Goal: Task Accomplishment & Management: Complete application form

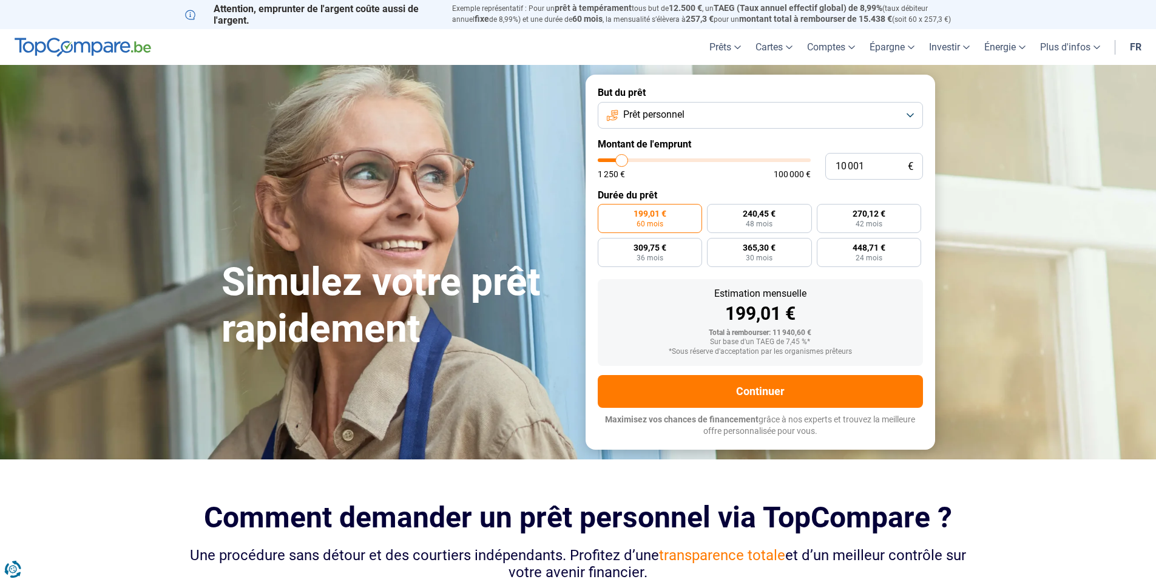
type input "11 250"
type input "11250"
type input "11 750"
type input "11750"
type input "13 250"
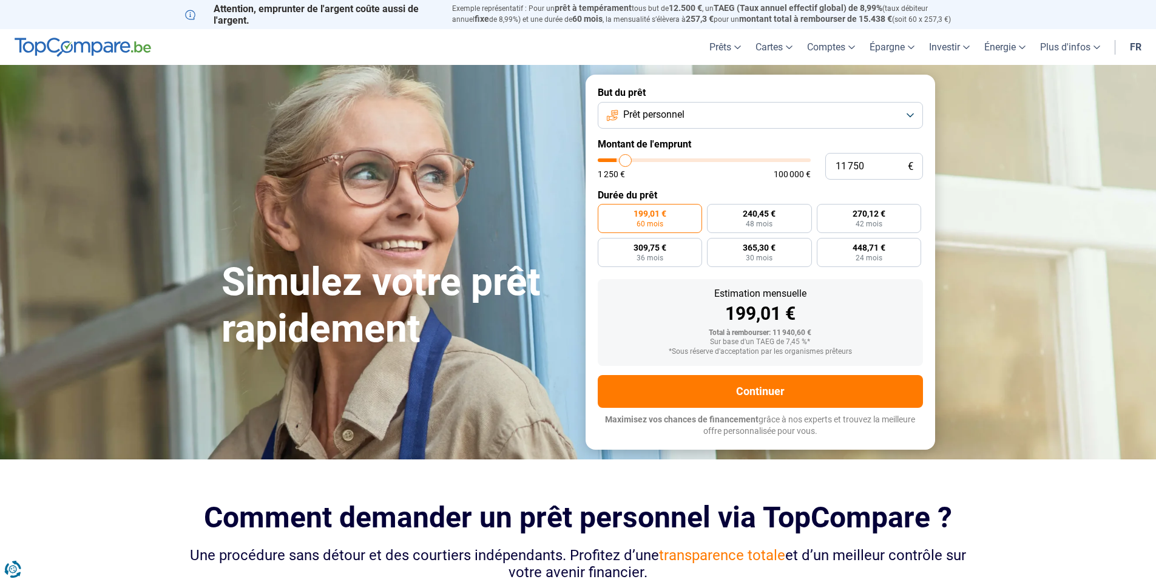
type input "13250"
type input "14 750"
type input "14750"
type input "17 000"
type input "17000"
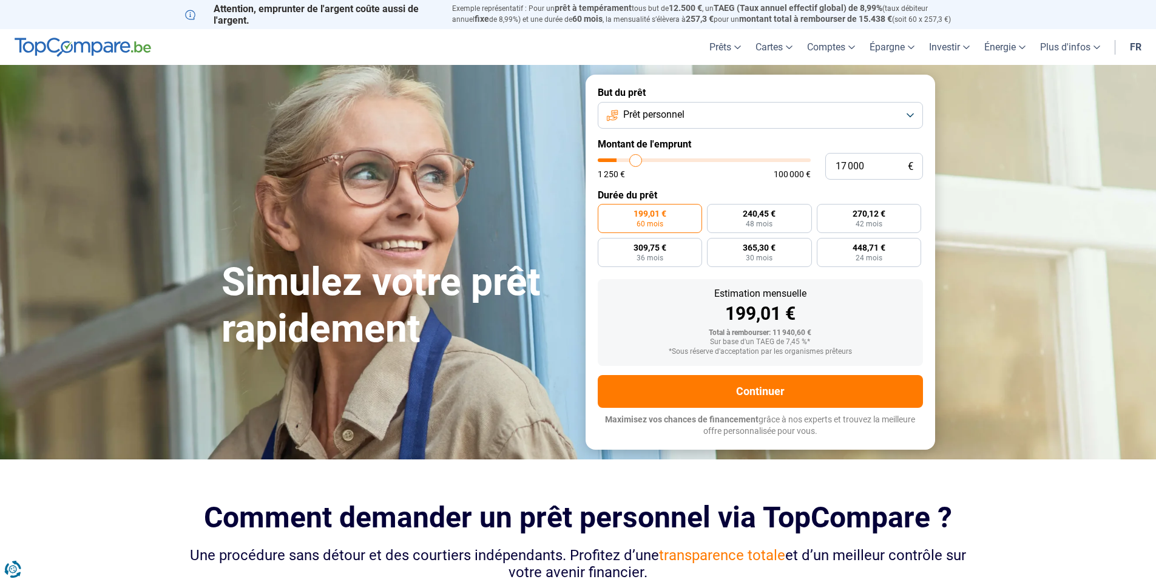
type input "17 750"
type input "17750"
type input "18 750"
type input "18750"
type input "20 250"
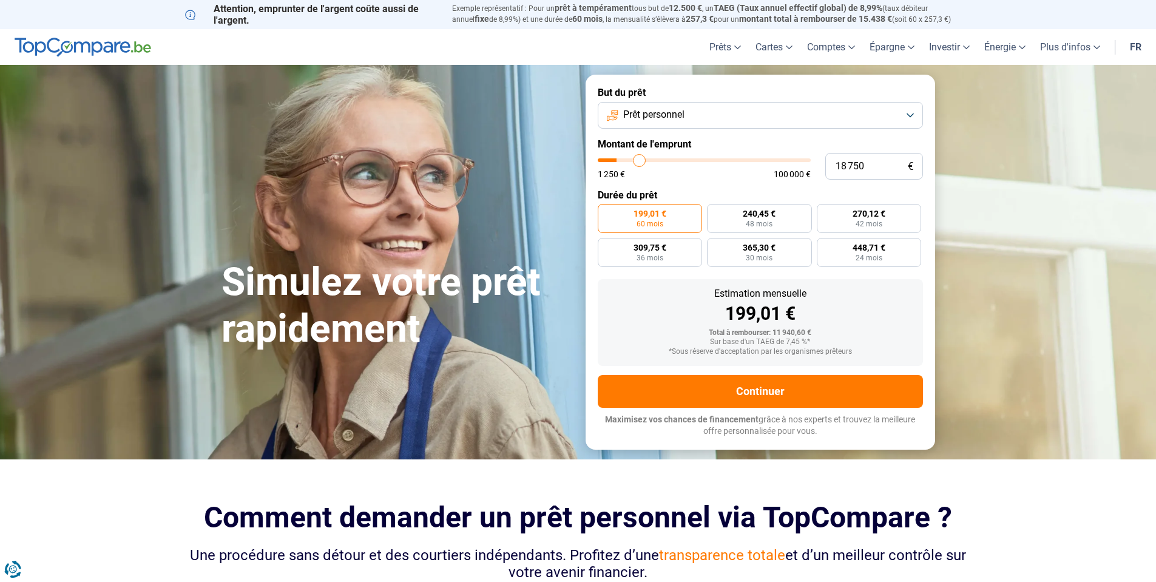
type input "20250"
type input "20 500"
type input "20500"
type input "21 750"
type input "21750"
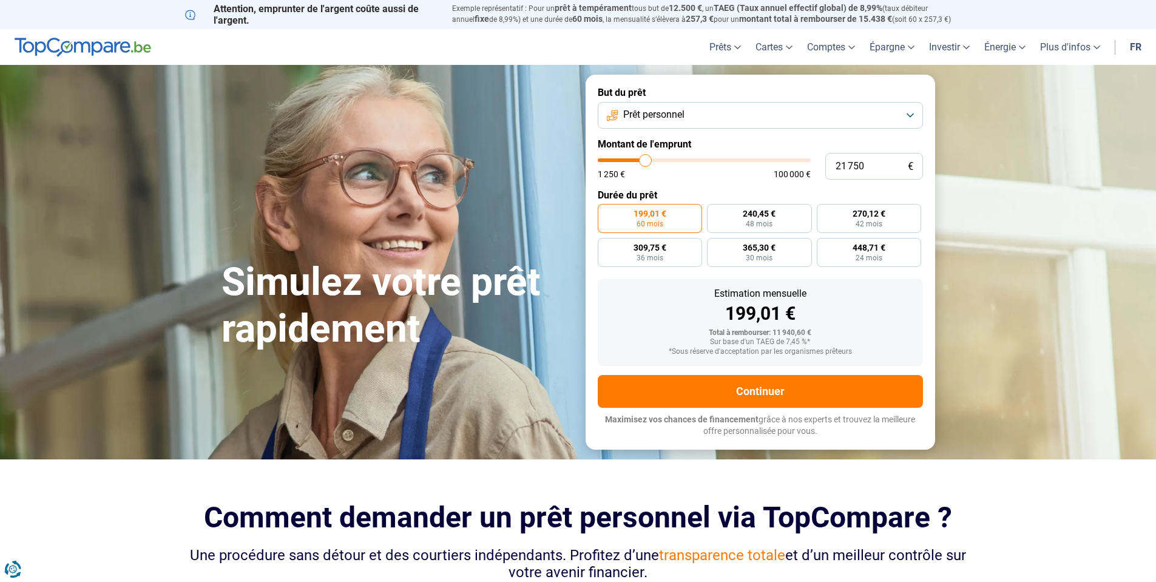
type input "23 250"
type input "23250"
type input "23 500"
type input "23500"
type input "24 750"
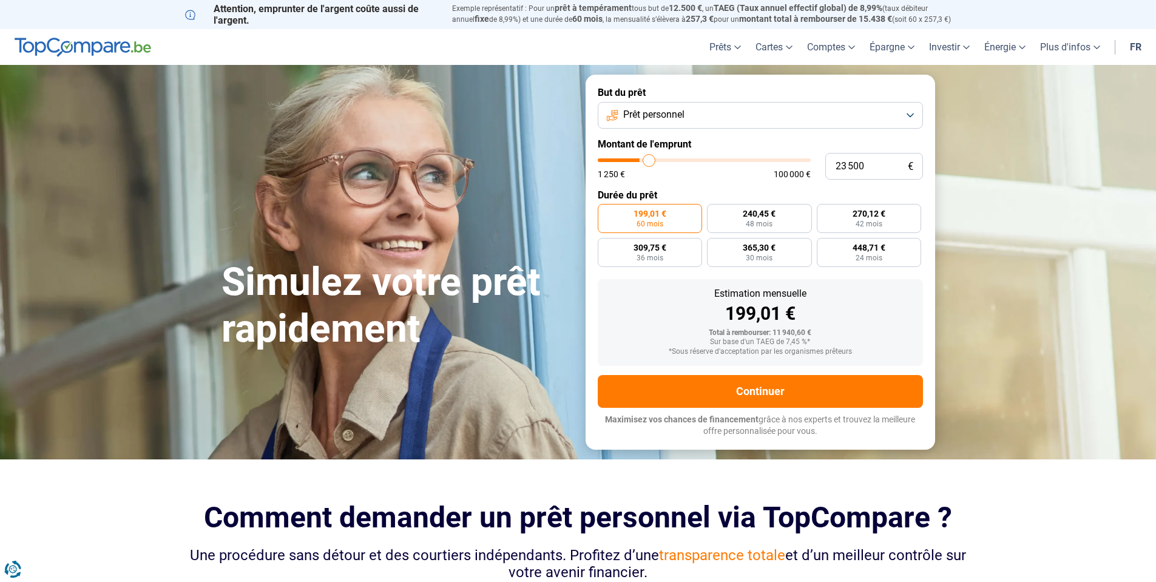
type input "24750"
type input "25 750"
type input "25750"
type input "26 000"
type input "26000"
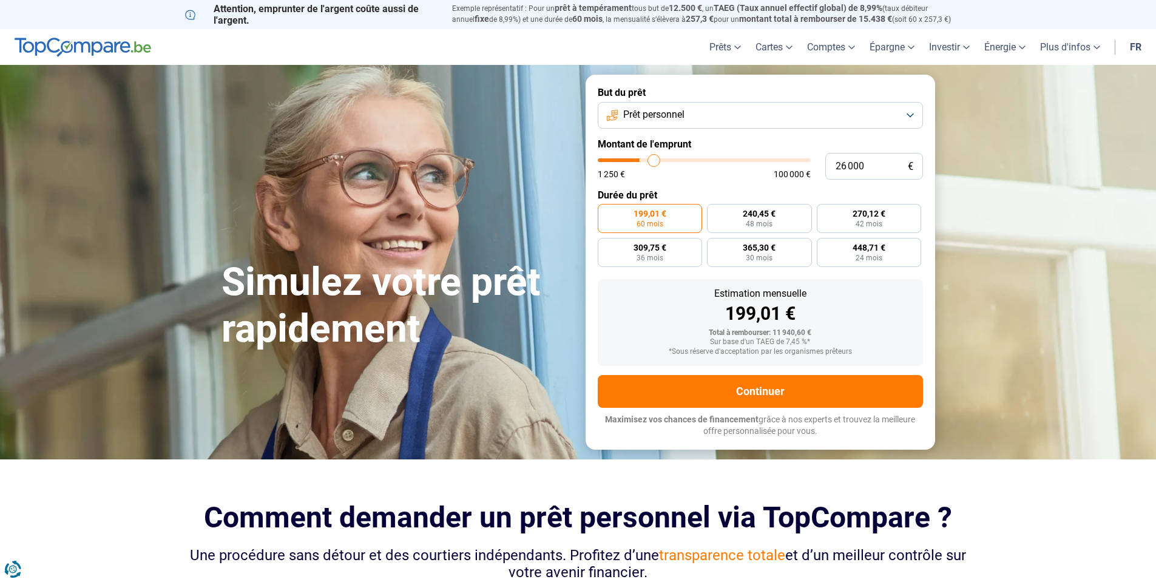
type input "27 250"
type input "27250"
type input "27 750"
type input "27750"
type input "29 000"
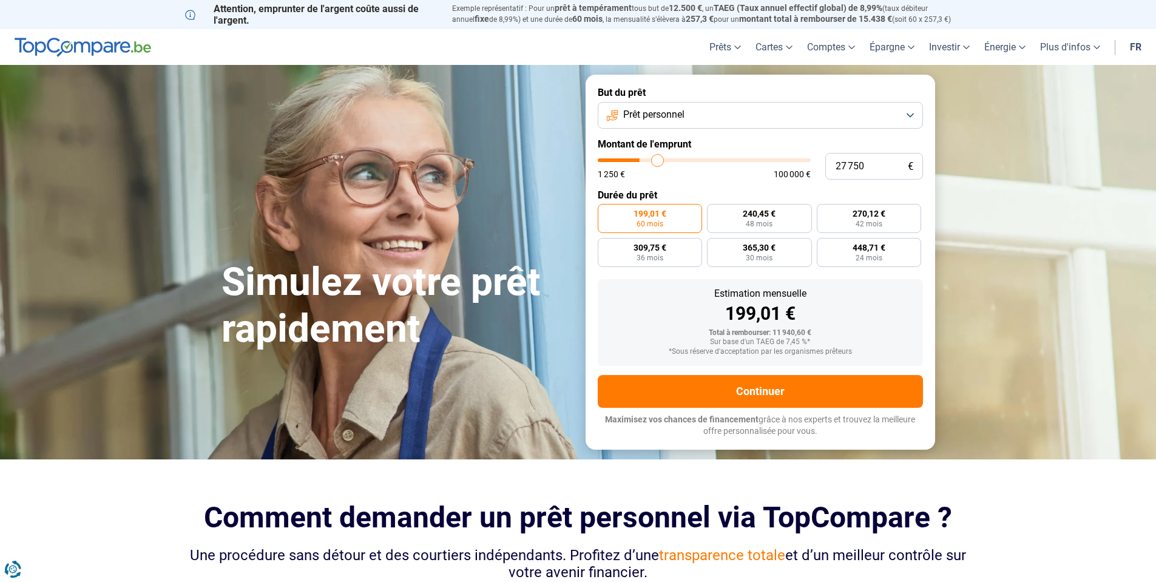
type input "29000"
type input "30 500"
type input "30500"
type input "31 750"
type input "31750"
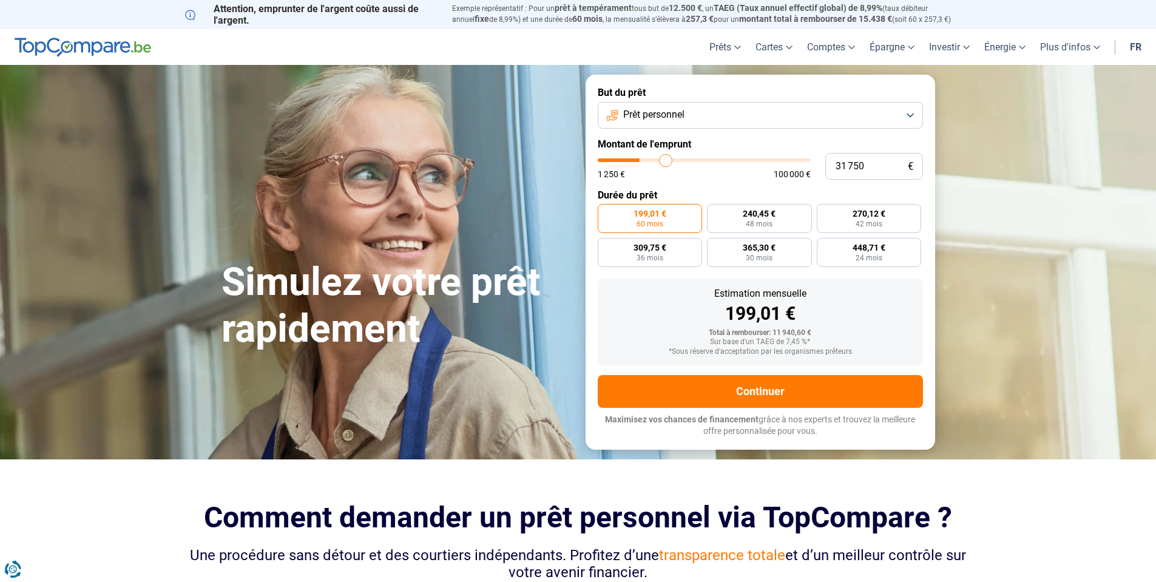
type input "32 500"
type input "32500"
type input "32 750"
type input "32750"
type input "33 250"
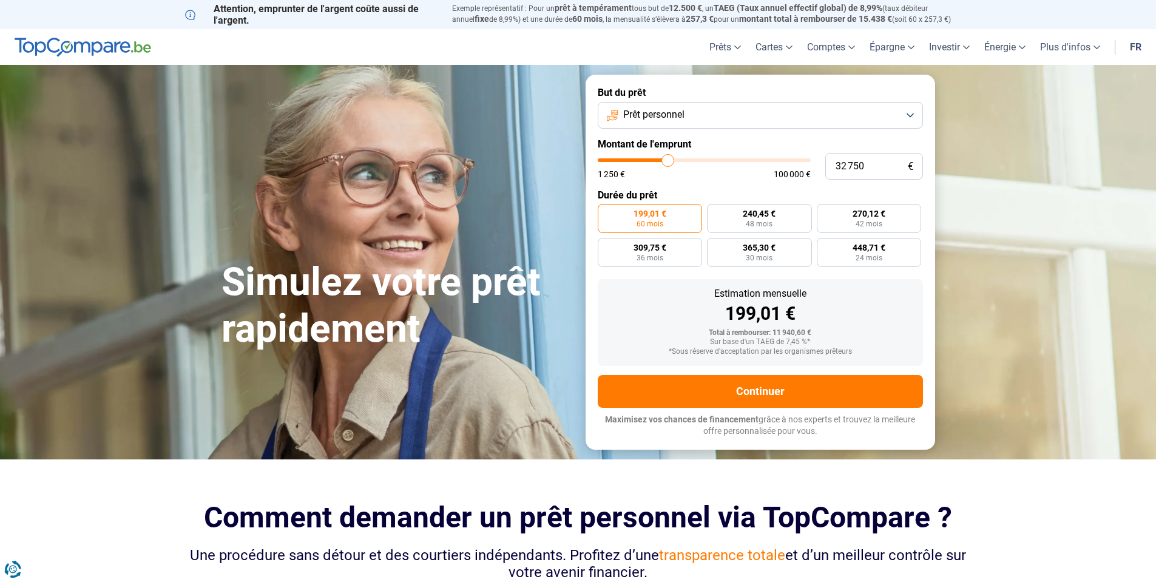
type input "33250"
type input "33 750"
type input "33750"
type input "34 000"
type input "34000"
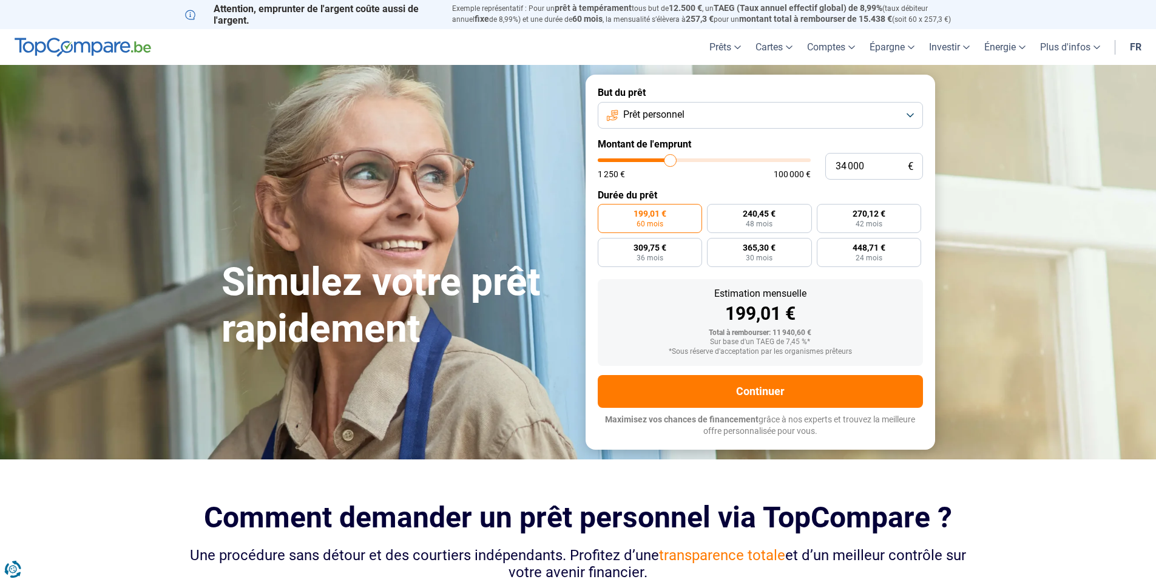
type input "34 250"
type input "34250"
type input "35 000"
type input "35000"
type input "37 000"
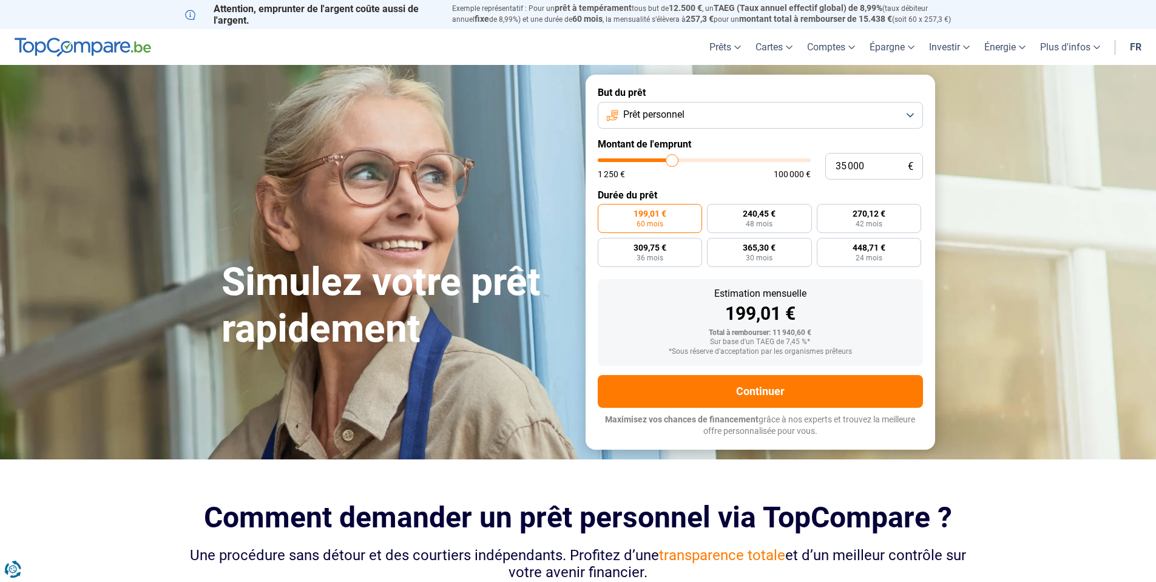
type input "37000"
type input "38 250"
type input "38250"
type input "39 750"
type input "39750"
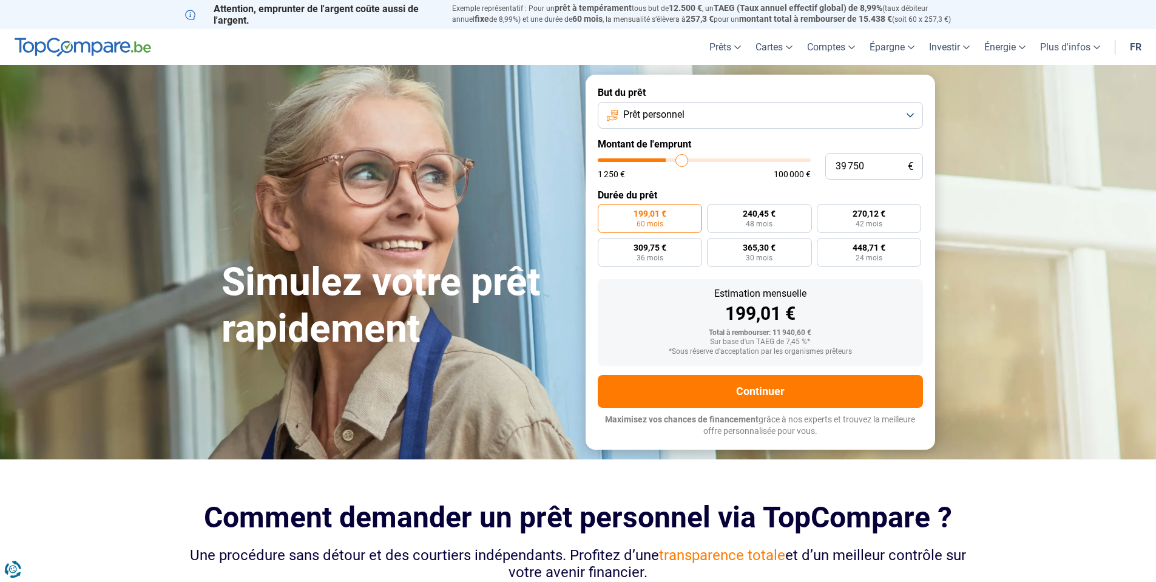
type input "40 000"
type input "40000"
type input "40 250"
type input "40250"
type input "41 000"
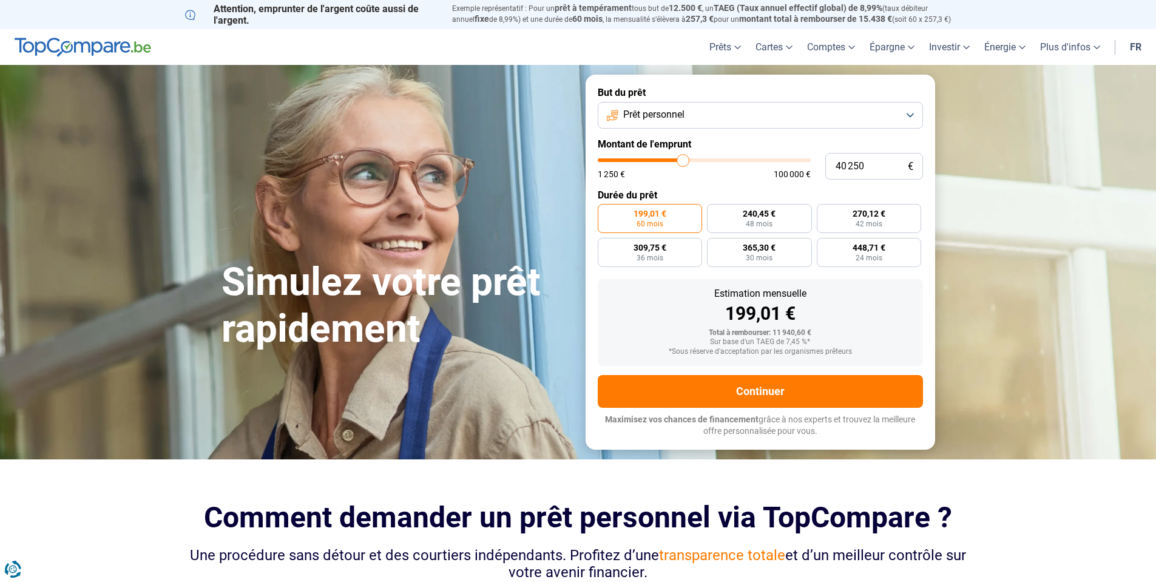
type input "41000"
type input "42 500"
type input "42500"
type input "47 250"
type input "47250"
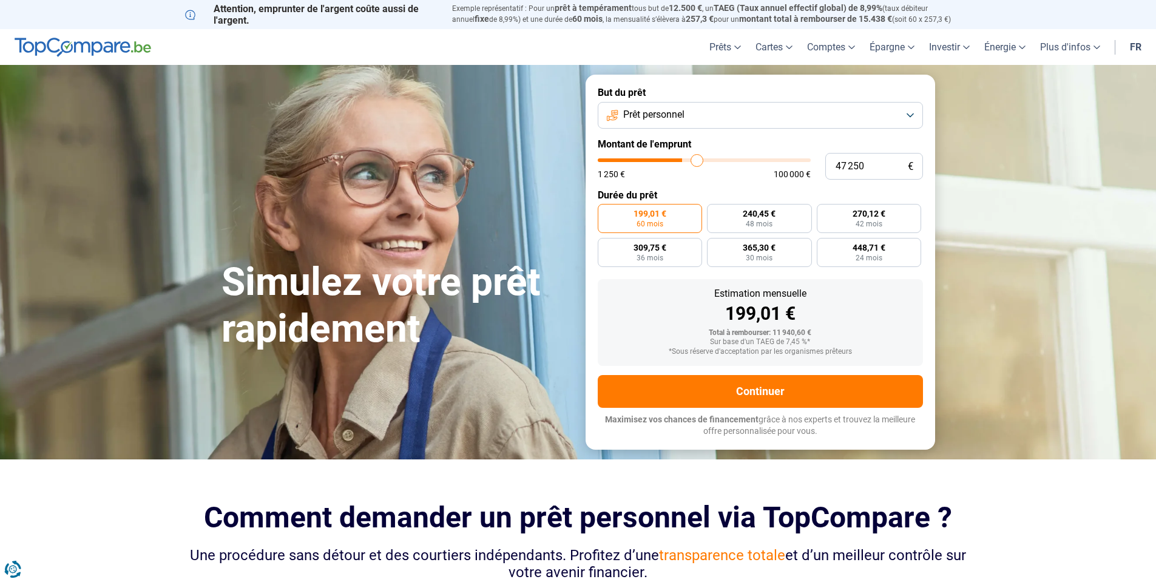
type input "49 500"
type input "49500"
type input "49 750"
type input "49750"
type input "47 250"
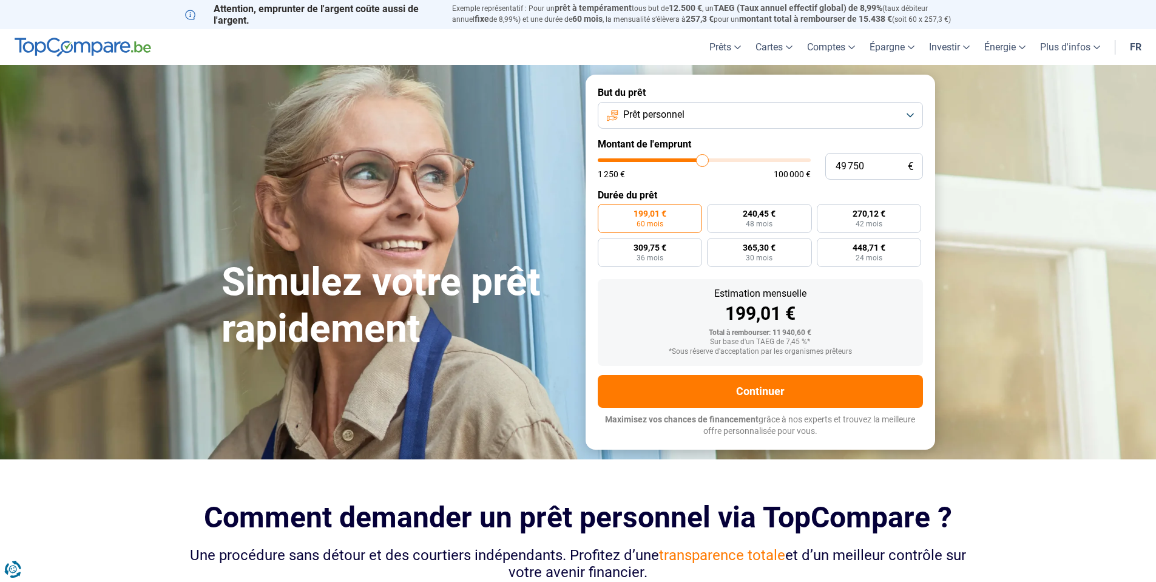
type input "47250"
type input "46 500"
type input "46500"
type input "45 000"
type input "45000"
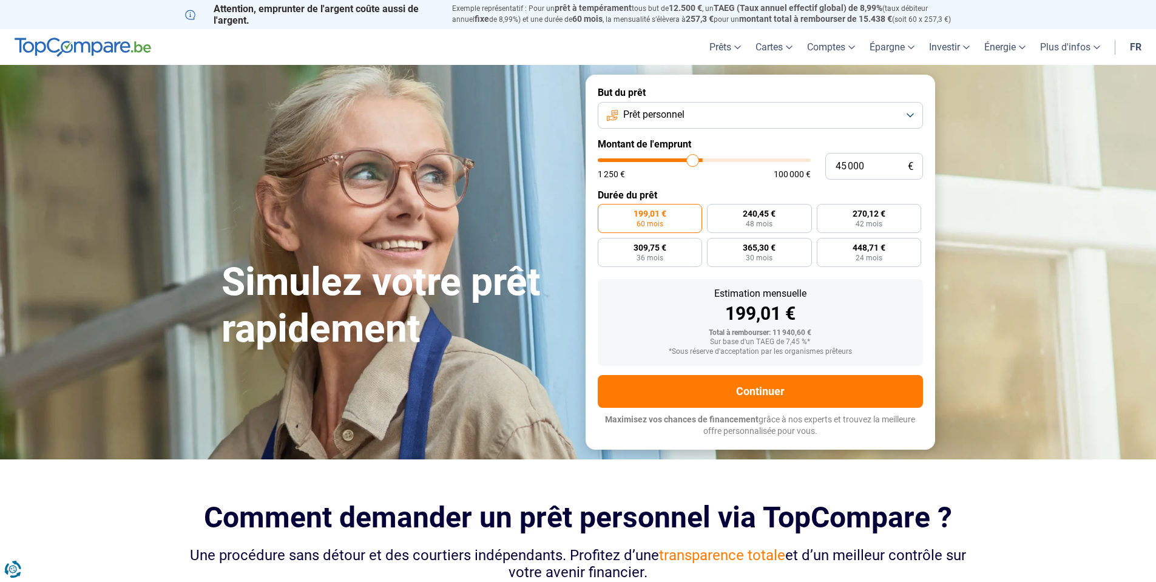
type input "44 500"
type input "44500"
type input "44 250"
type input "44250"
type input "43 750"
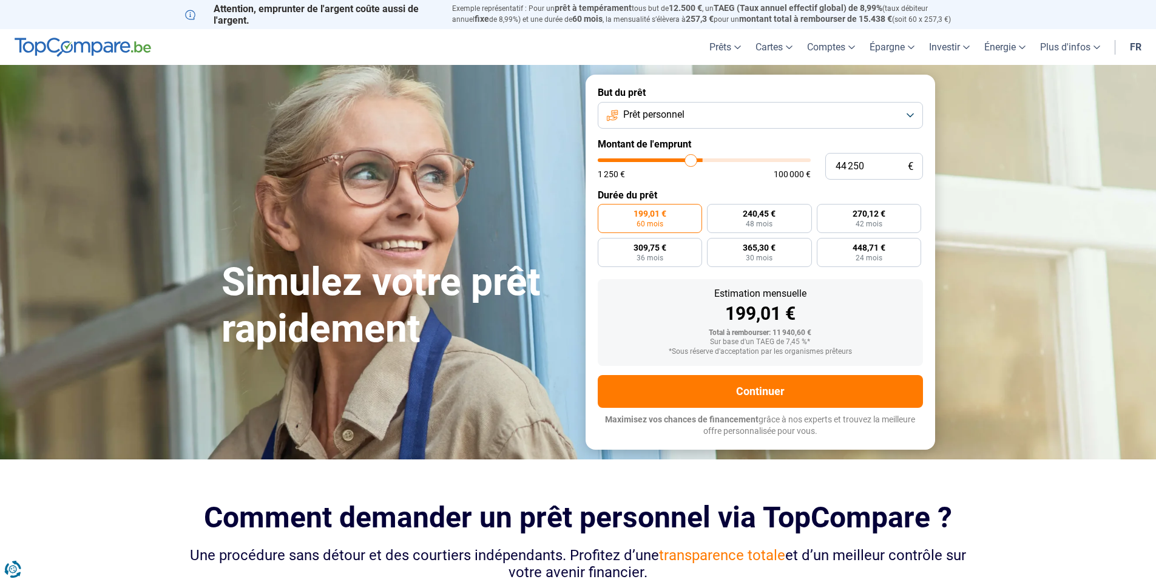
type input "43750"
type input "43 000"
type input "43000"
type input "42 750"
type input "42750"
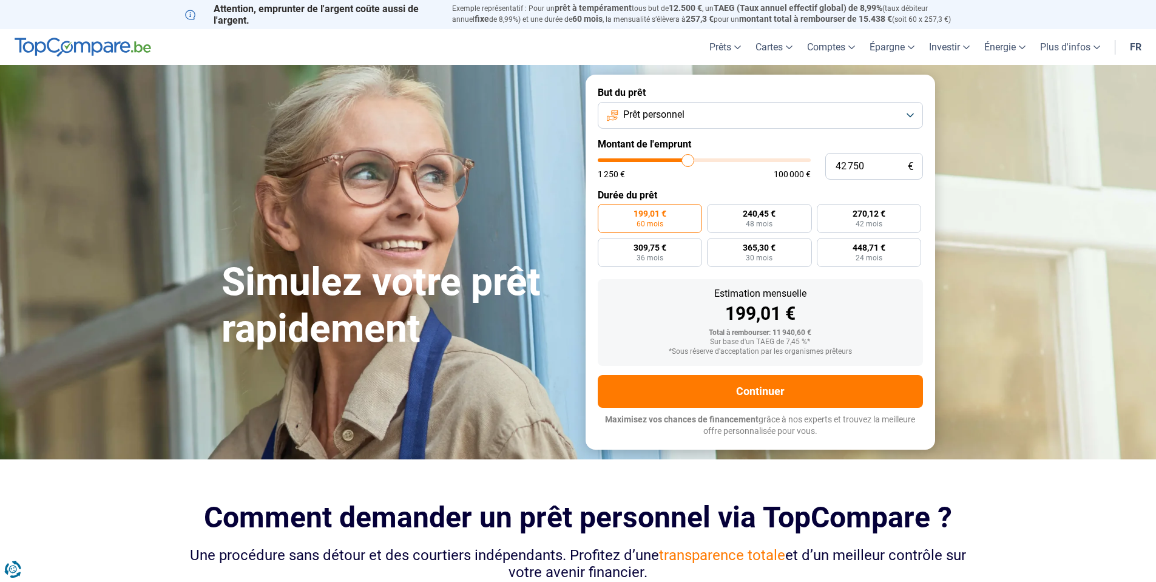
type input "42 250"
type input "42250"
type input "41 500"
type input "41500"
type input "41 250"
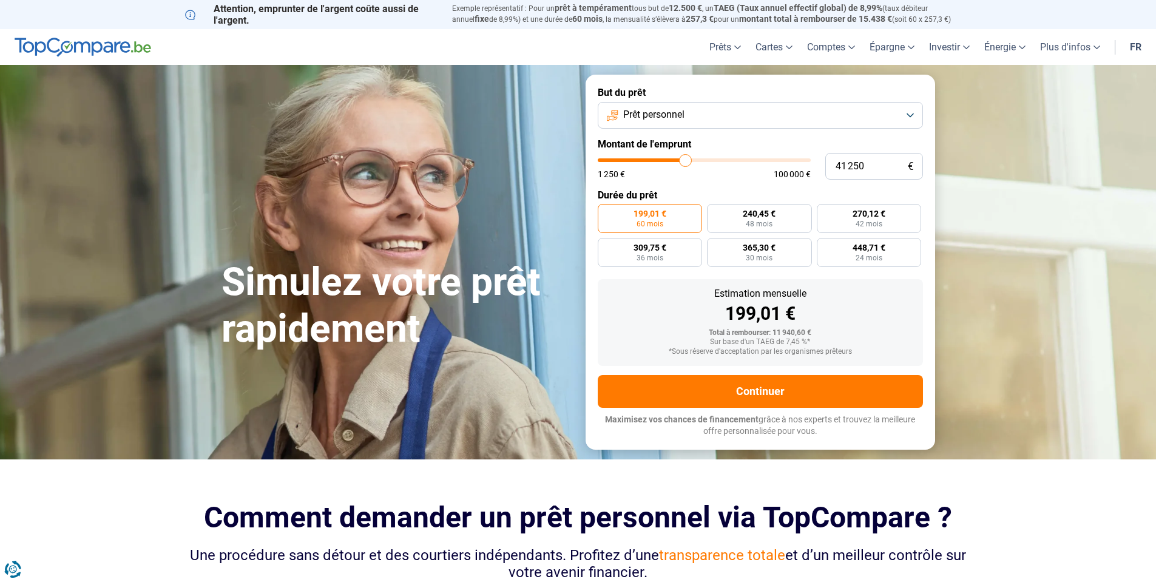
type input "41250"
type input "41 500"
type input "41500"
type input "42 250"
type input "42250"
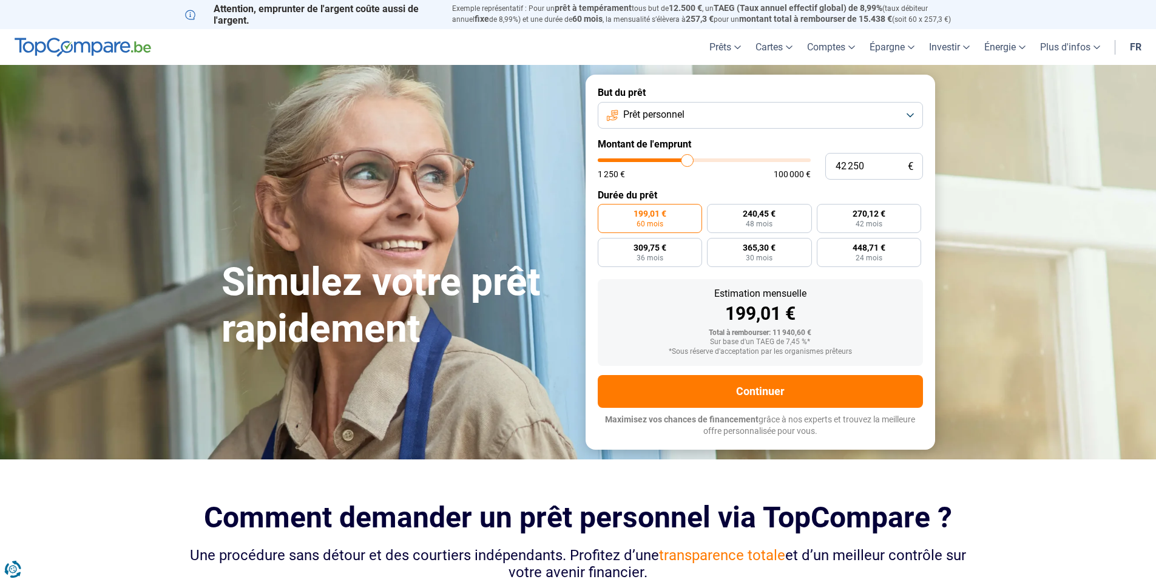
type input "43 000"
type input "43000"
type input "44 000"
type input "44000"
type input "44 250"
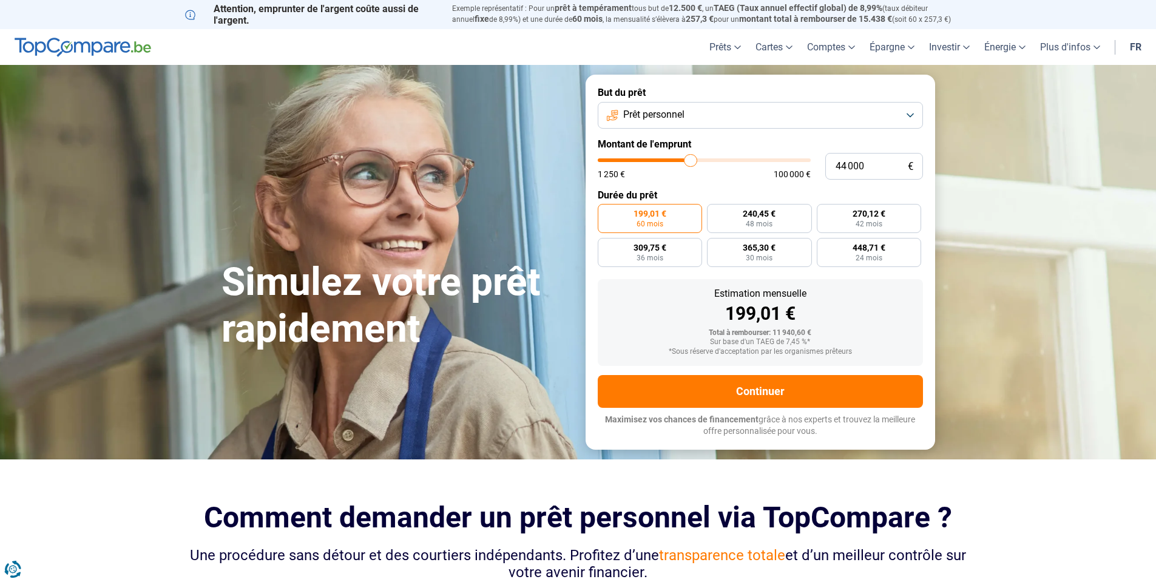
type input "44250"
type input "45 000"
type input "45000"
type input "45 250"
type input "45250"
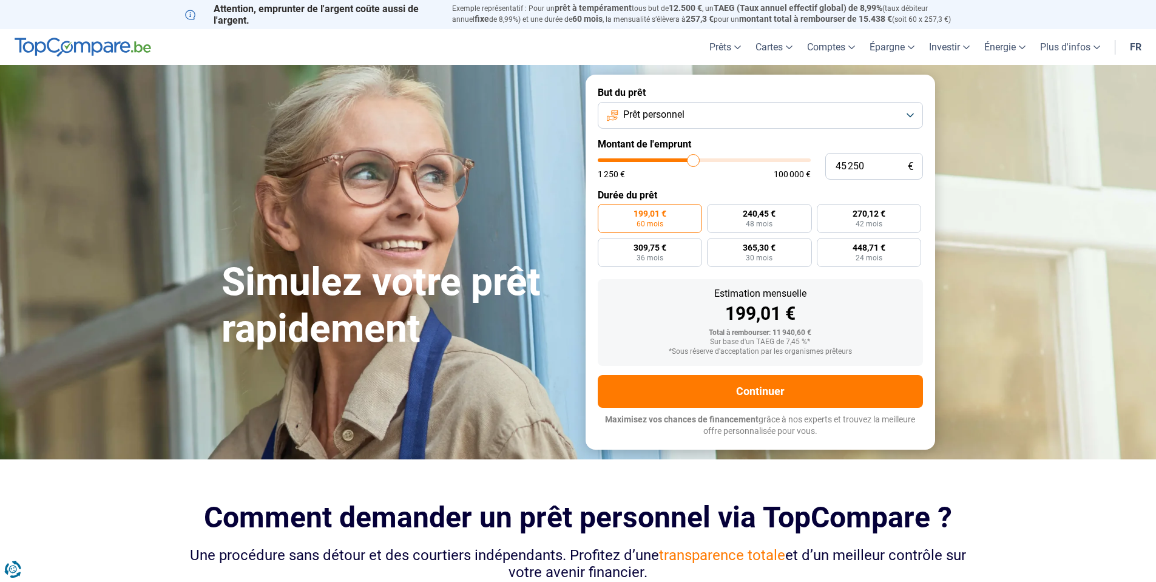
type input "45 000"
type input "45000"
type input "44 500"
type input "44500"
type input "44 250"
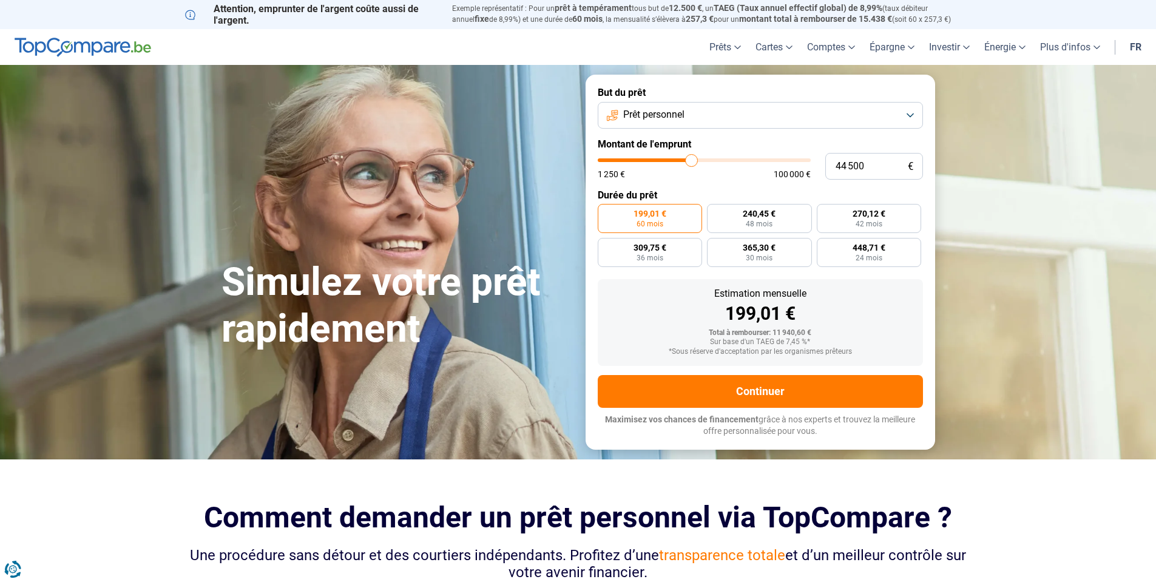
type input "44250"
type input "45 000"
type input "45000"
type input "45 250"
drag, startPoint x: 624, startPoint y: 160, endPoint x: 693, endPoint y: 175, distance: 70.4
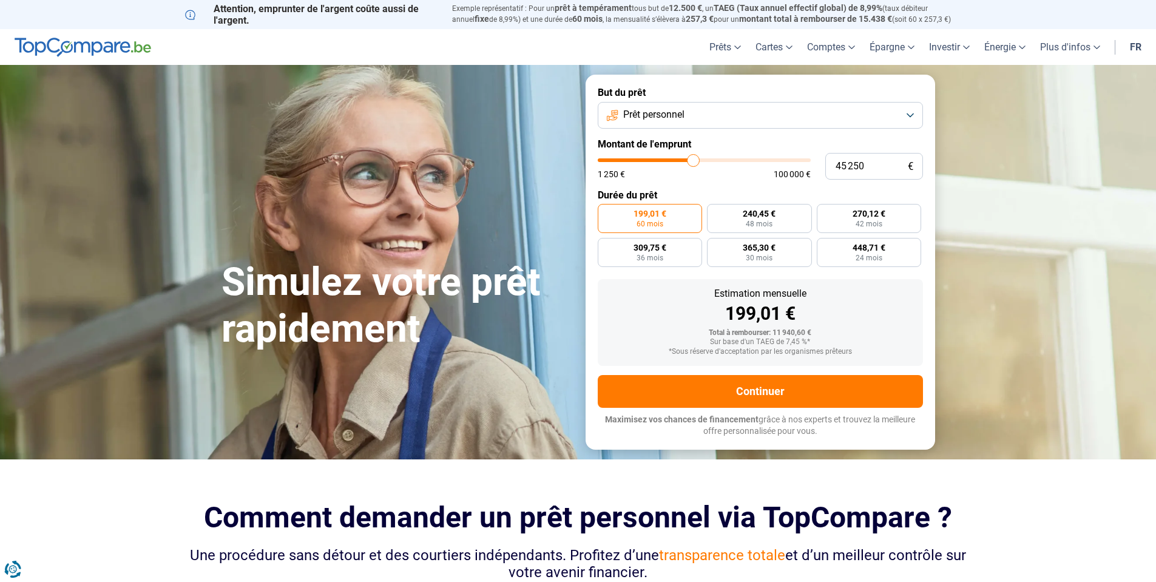
type input "45250"
click at [693, 162] on input "range" at bounding box center [704, 160] width 213 height 4
radio input "false"
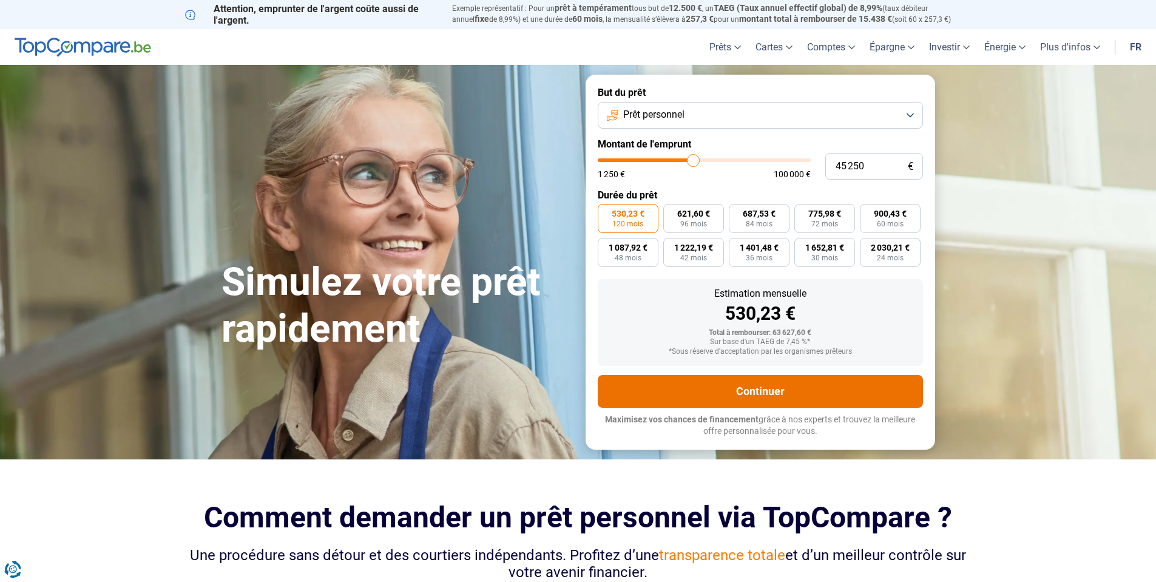
click at [737, 388] on button "Continuer" at bounding box center [760, 391] width 325 height 33
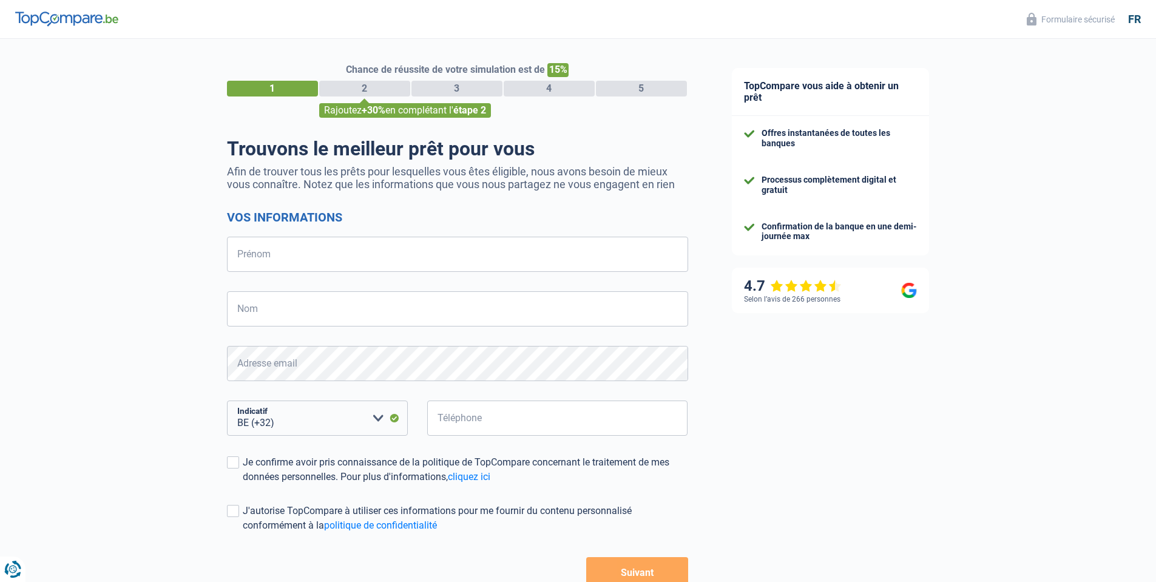
select select "32"
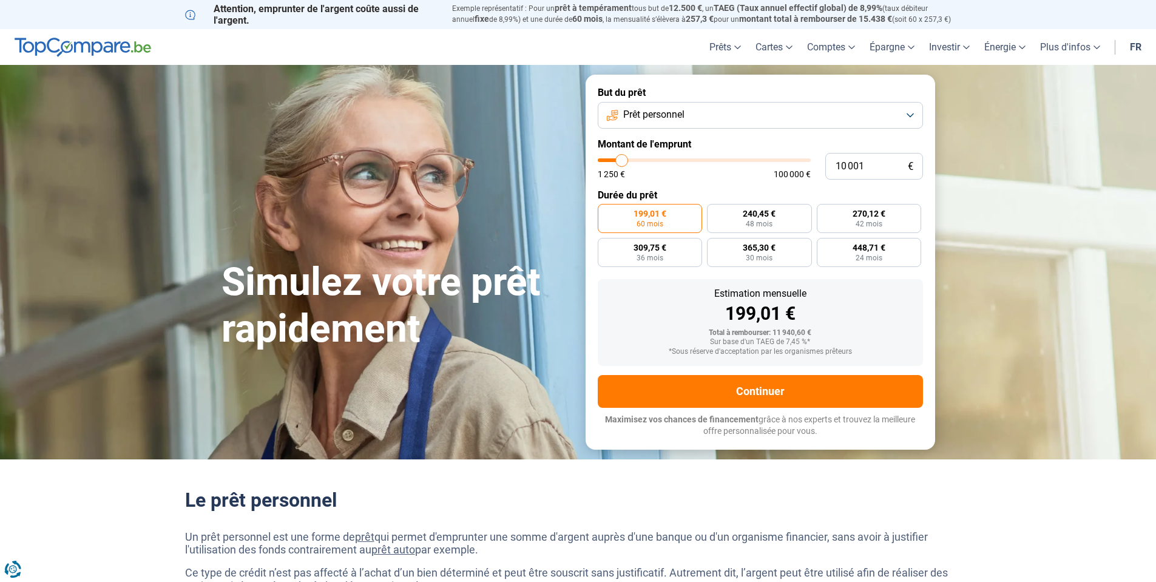
type input "11 250"
type input "11250"
type input "12 750"
type input "12750"
type input "13 250"
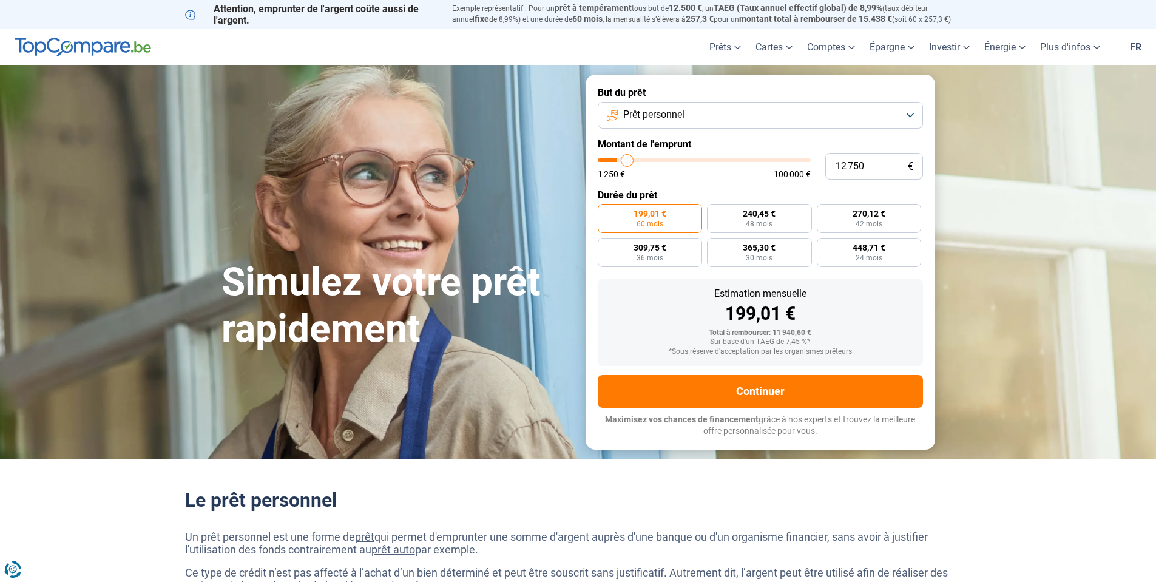
type input "13250"
type input "13 500"
type input "13500"
type input "14 000"
type input "14000"
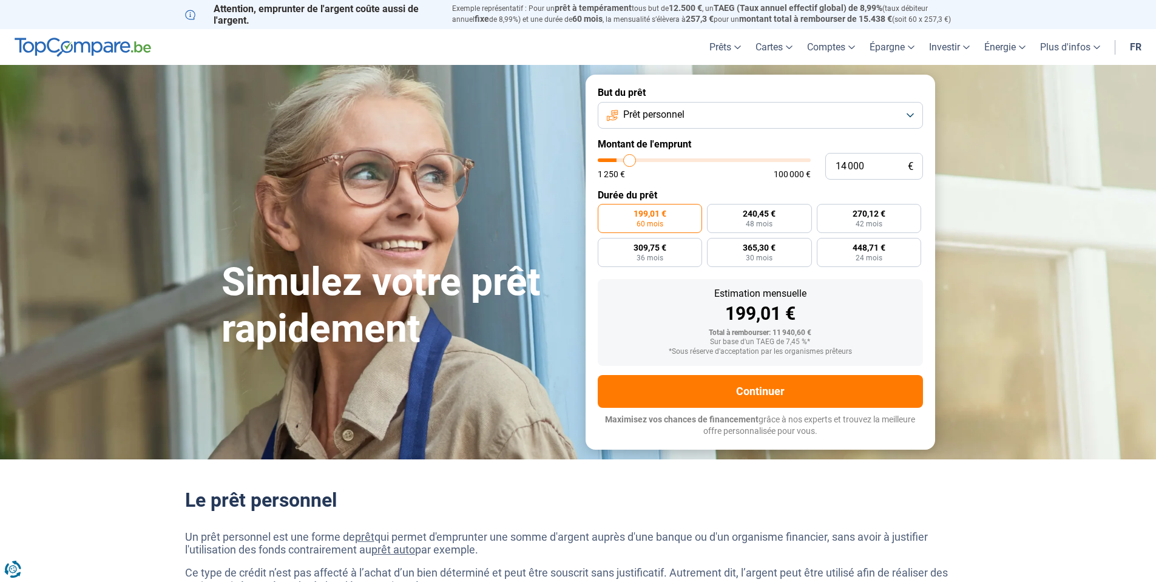
type input "14 500"
type input "14500"
type input "15 000"
type input "15000"
type input "16 000"
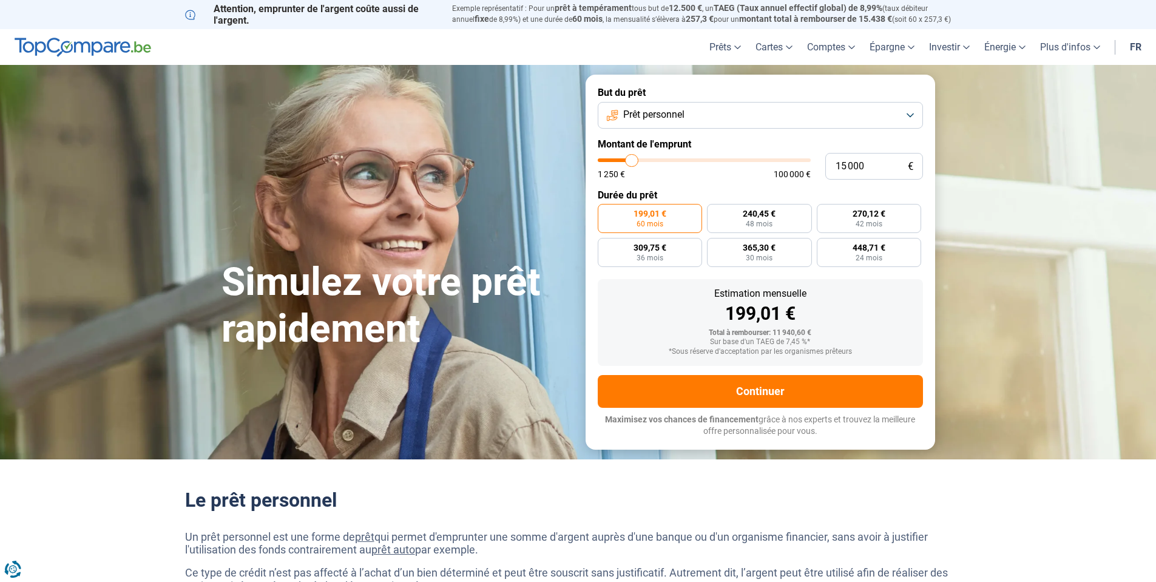
type input "16000"
type input "17 750"
type input "17750"
type input "18 500"
type input "18500"
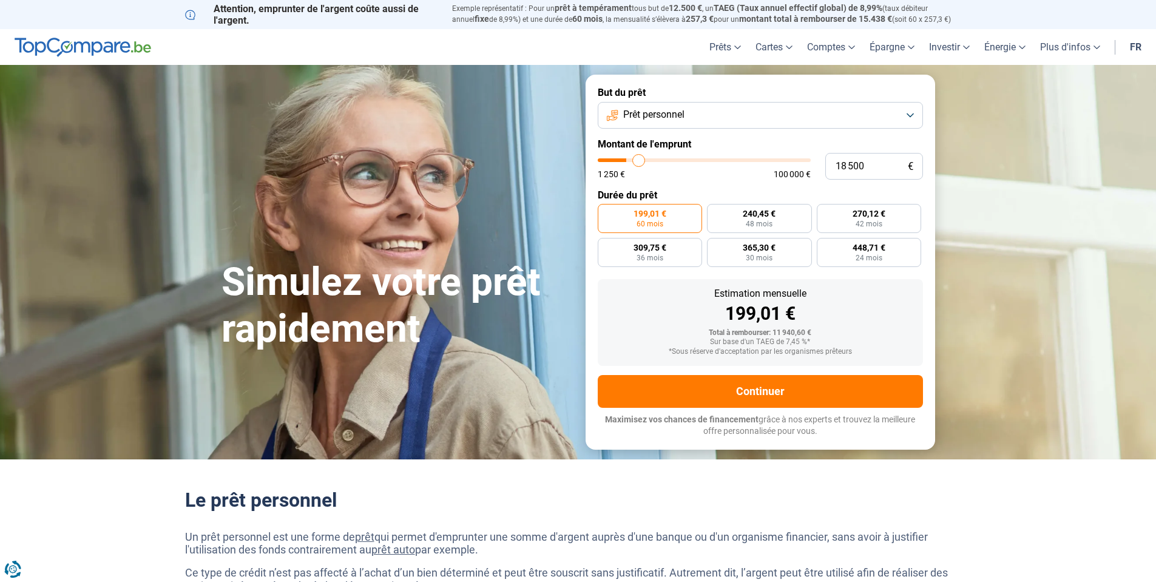
type input "19 000"
type input "19000"
type input "19 250"
type input "19250"
type input "20 000"
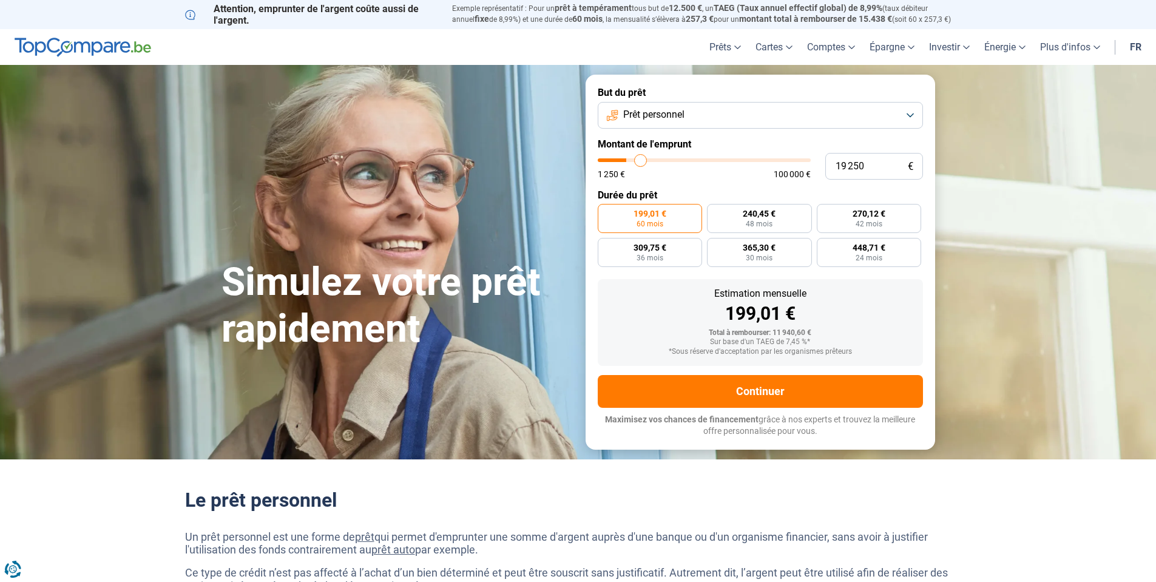
type input "20000"
type input "22 250"
type input "22250"
type input "23 750"
type input "23750"
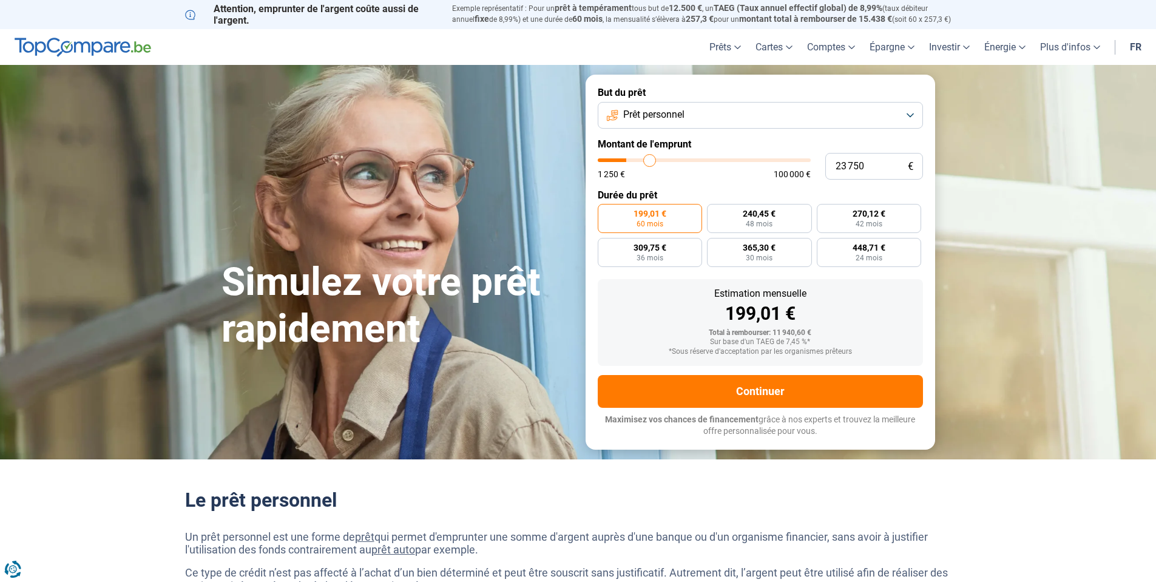
type input "26 750"
type input "26750"
type input "29 000"
type input "29000"
type input "29 250"
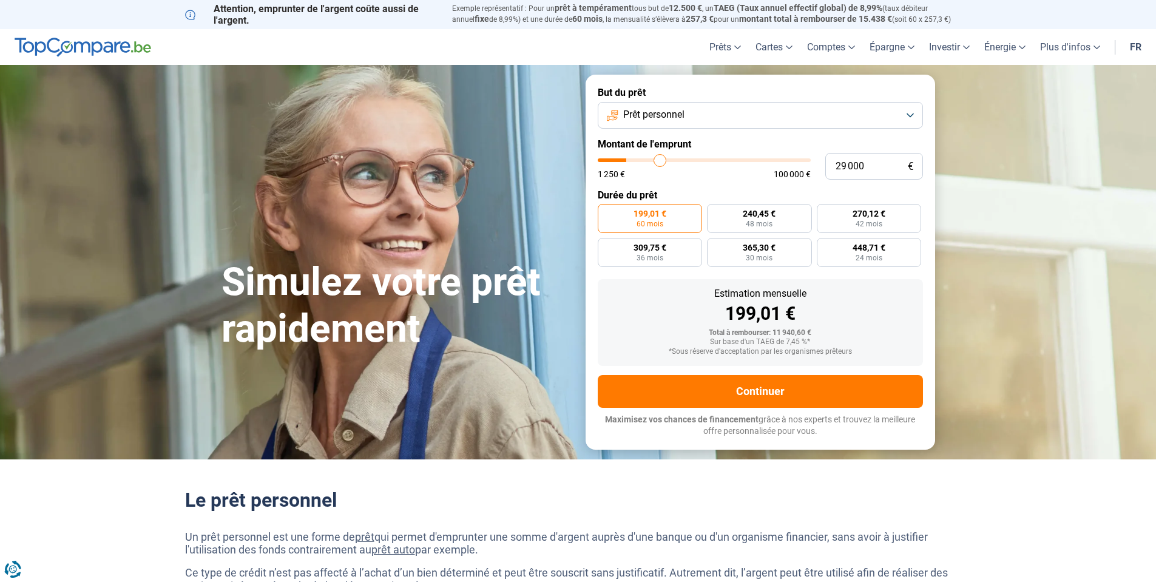
type input "29250"
type input "30 250"
type input "30250"
type input "33 750"
type input "33750"
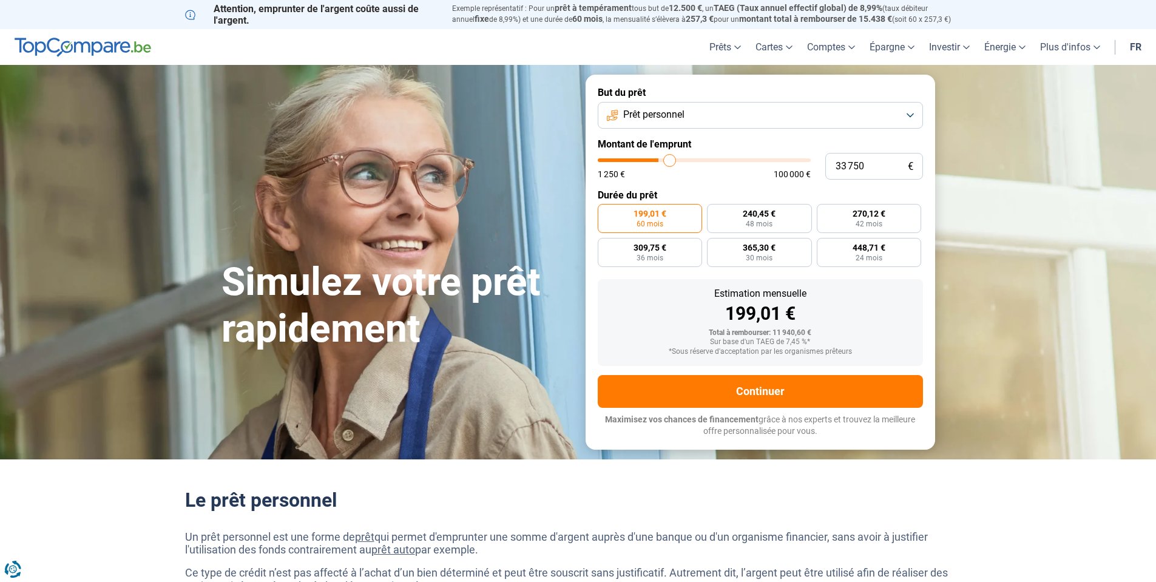
type input "35 500"
type input "35500"
type input "39 250"
type input "39250"
type input "41 250"
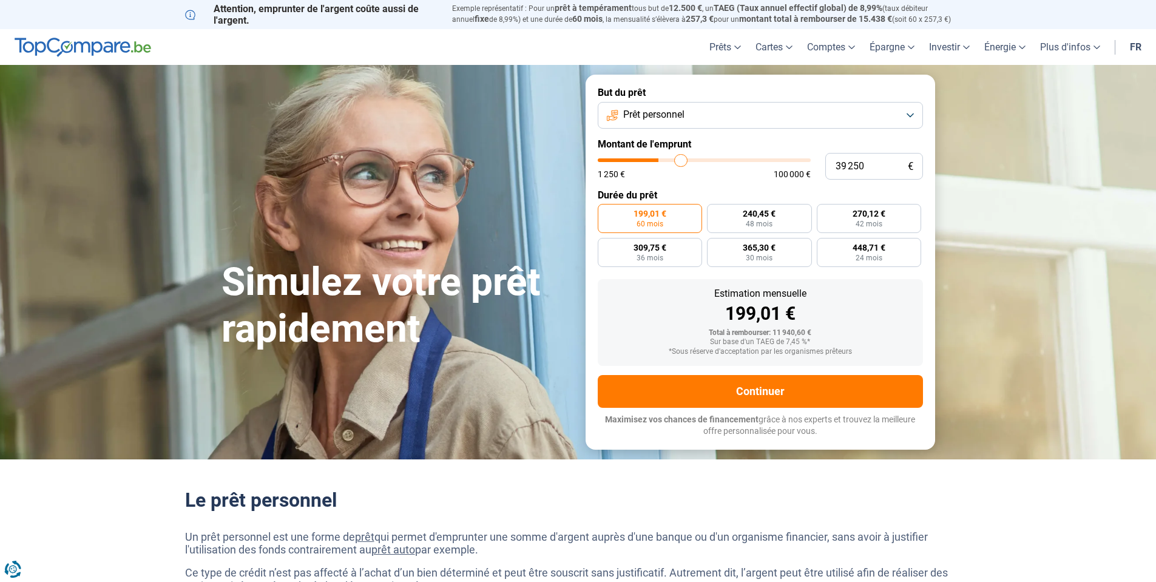
type input "41250"
type input "42 250"
type input "42250"
type input "42 500"
type input "42500"
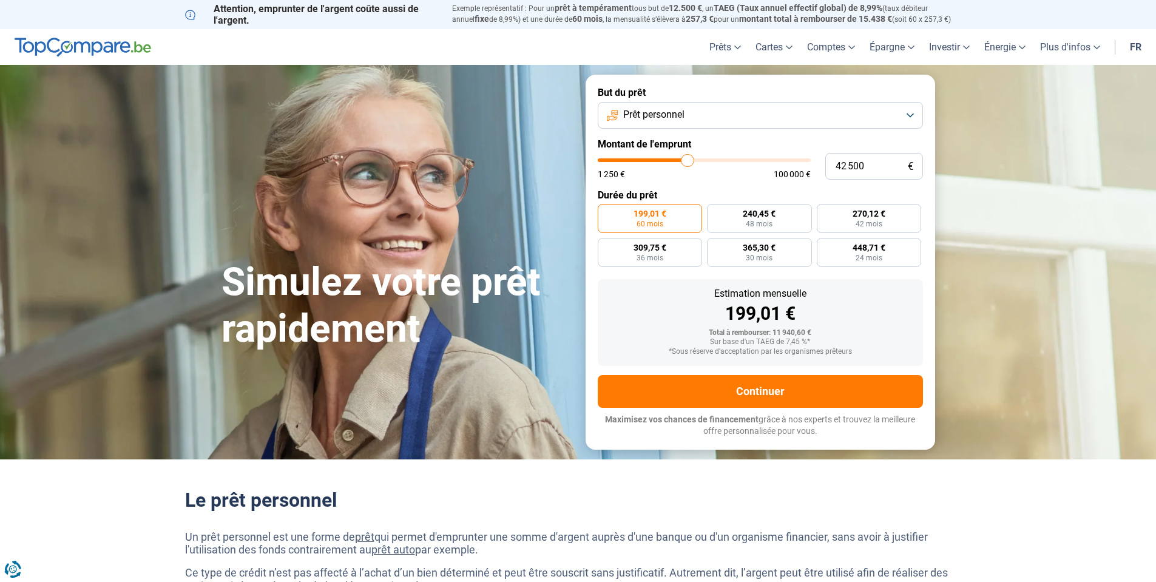
type input "42 750"
type input "42750"
type input "43 000"
type input "43000"
type input "43 500"
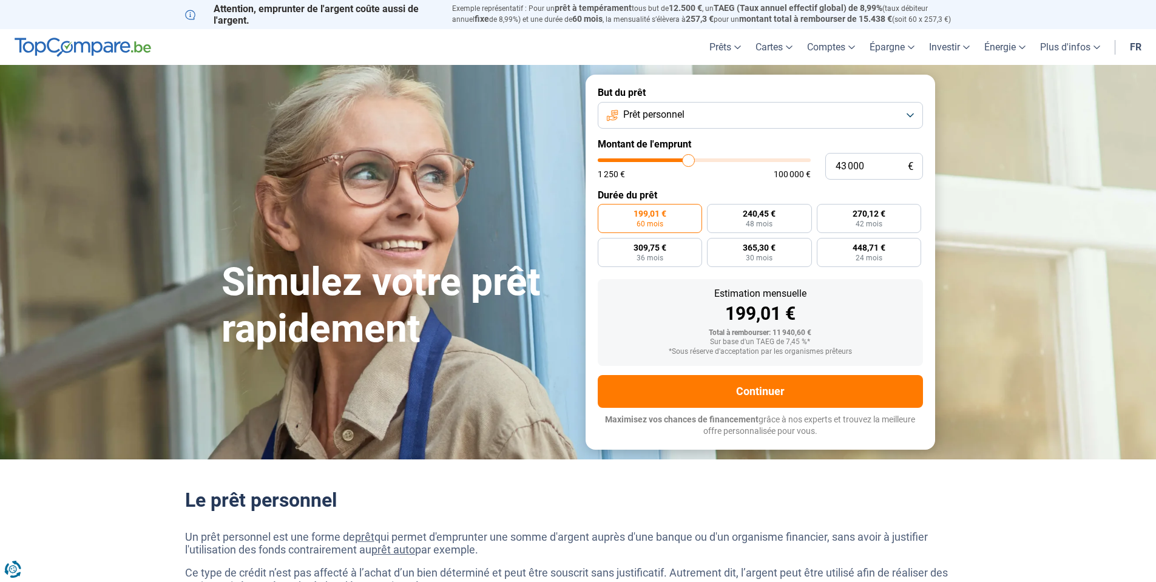
type input "43500"
type input "44 000"
type input "44000"
type input "44 500"
type input "44500"
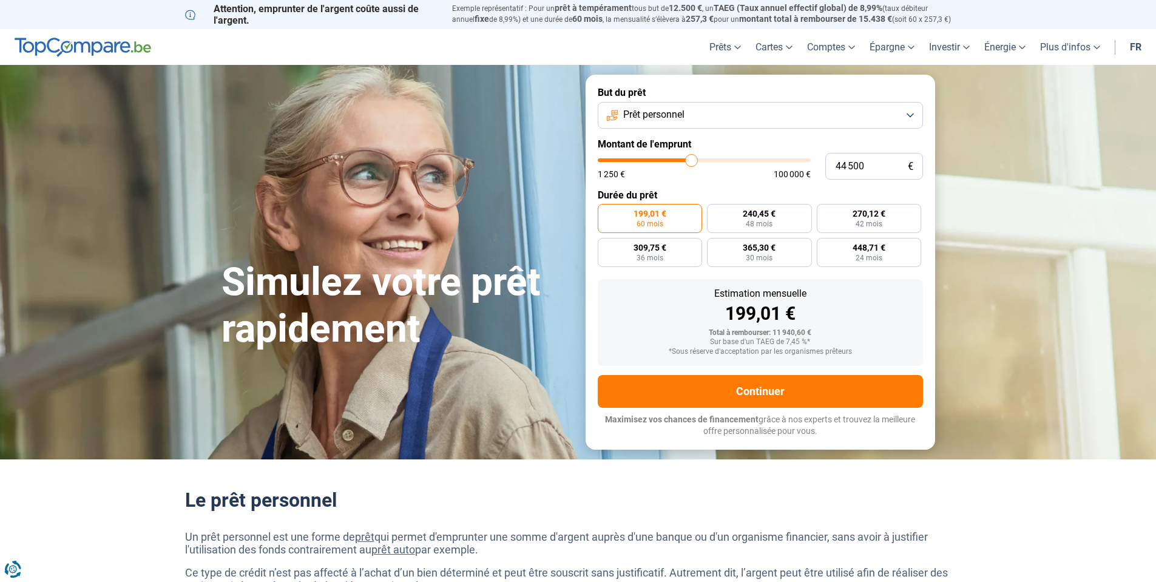
type input "45 000"
type input "45000"
type input "44 500"
type input "44500"
type input "44 250"
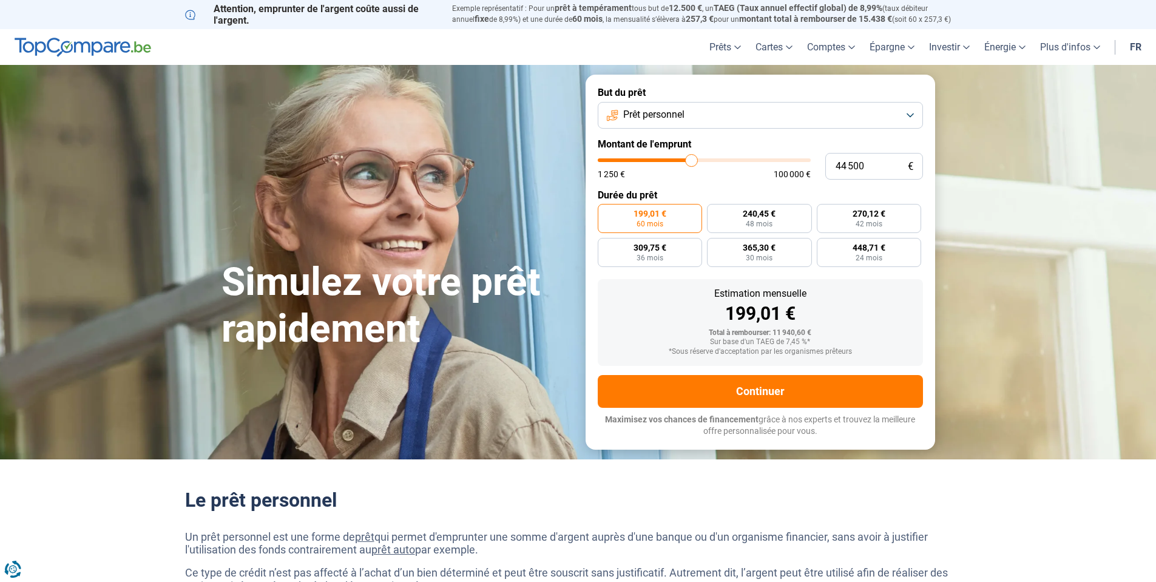
type input "44250"
type input "43 750"
type input "43750"
type input "43 500"
type input "43500"
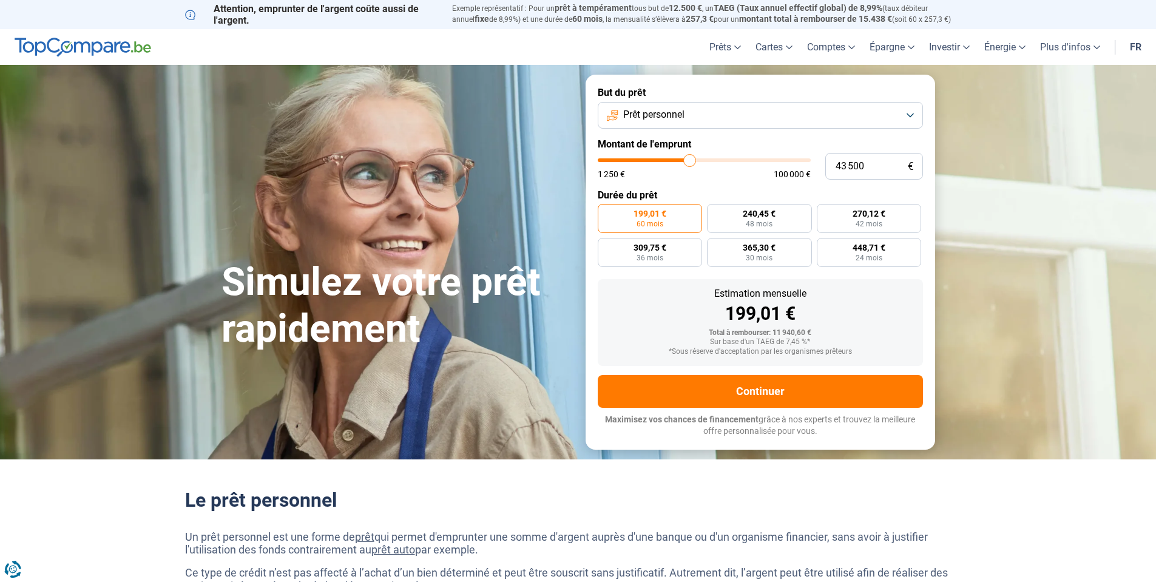
type input "42 750"
type input "42750"
type input "42 250"
type input "42250"
type input "42 000"
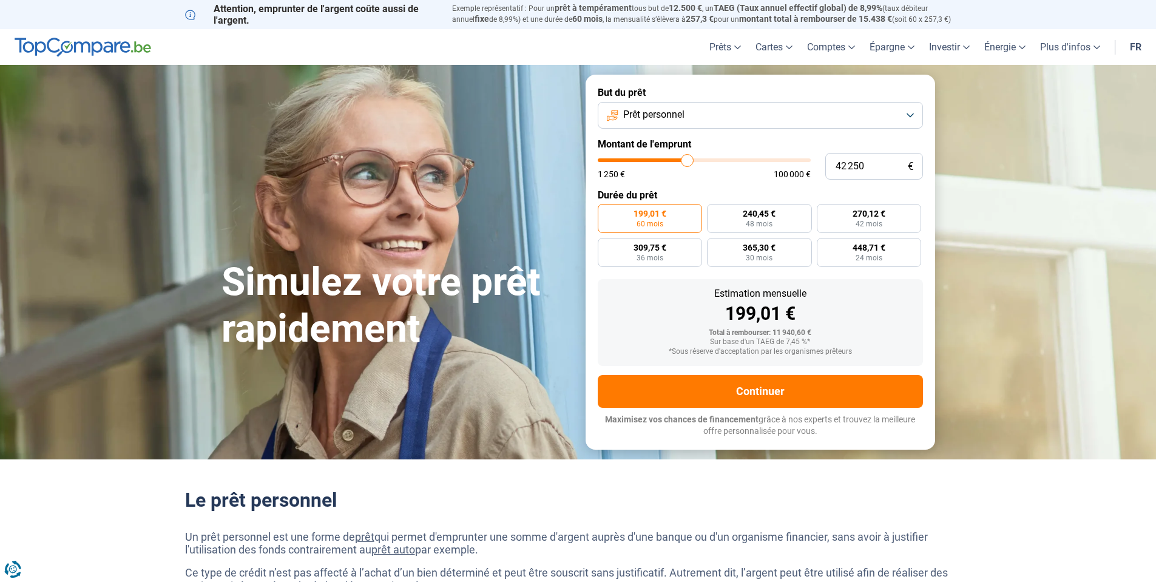
type input "42000"
type input "41 000"
type input "41000"
type input "40 750"
type input "40750"
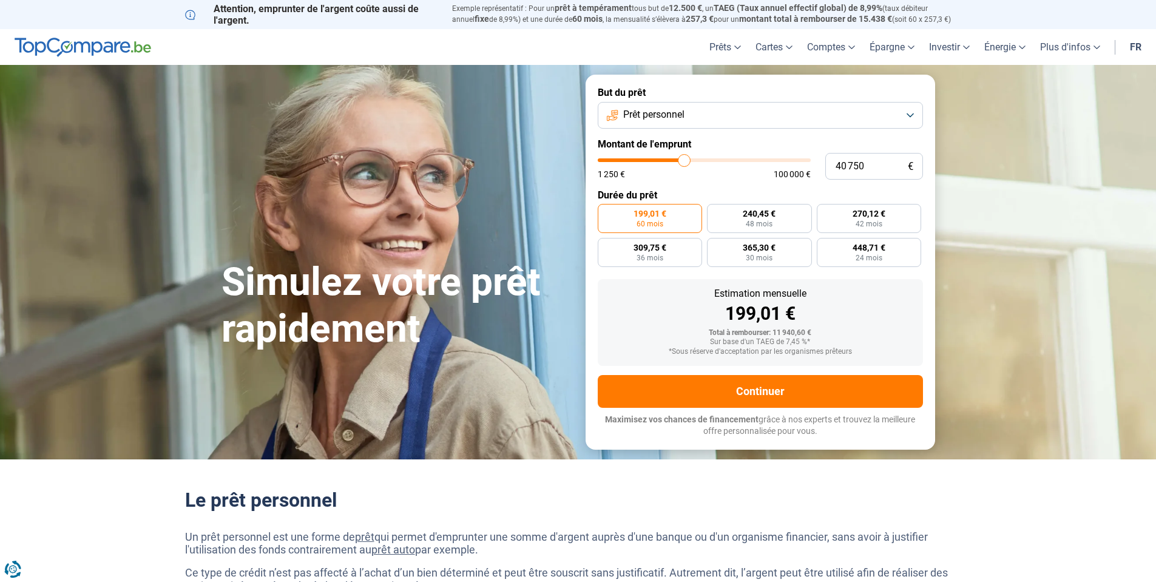
type input "40 250"
type input "40250"
type input "40 000"
type input "40000"
type input "39 750"
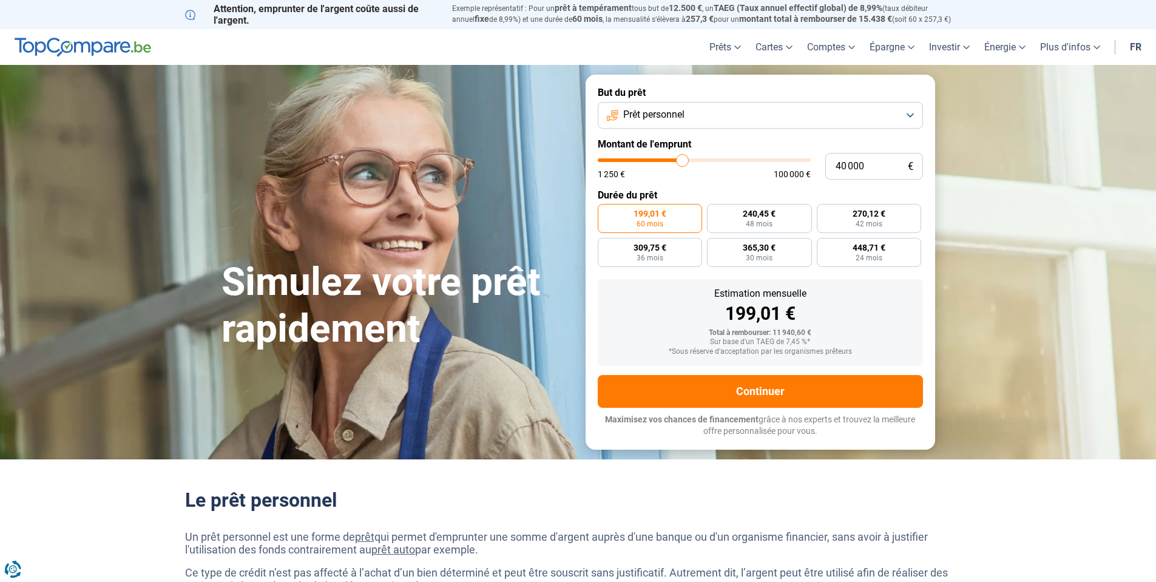
type input "39750"
type input "39 500"
type input "39500"
type input "38 750"
type input "38750"
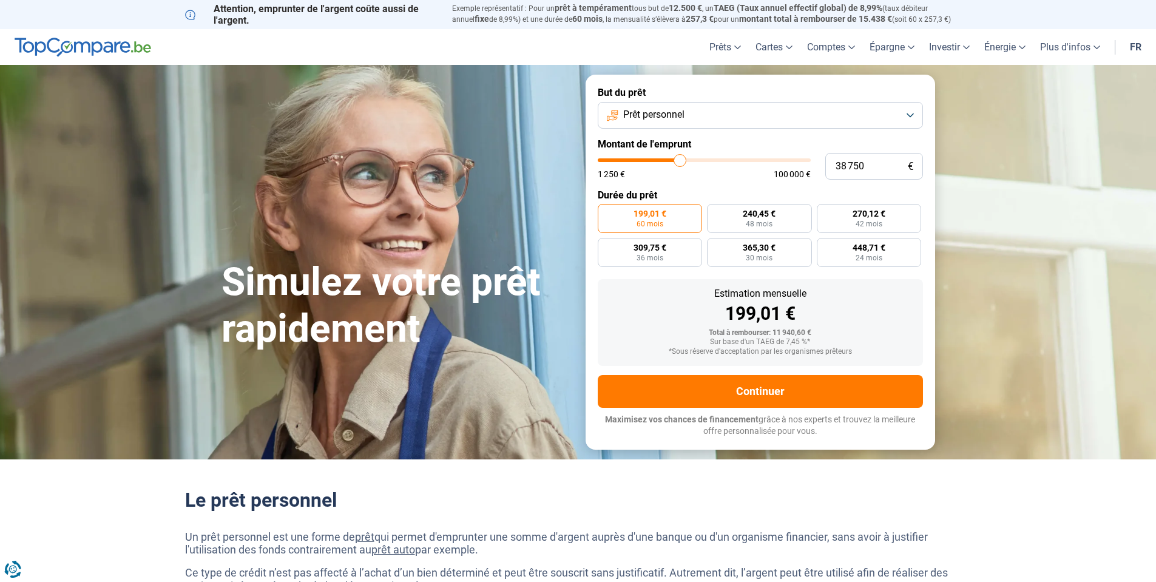
type input "39 250"
type input "39250"
type input "39 500"
type input "39500"
type input "40 000"
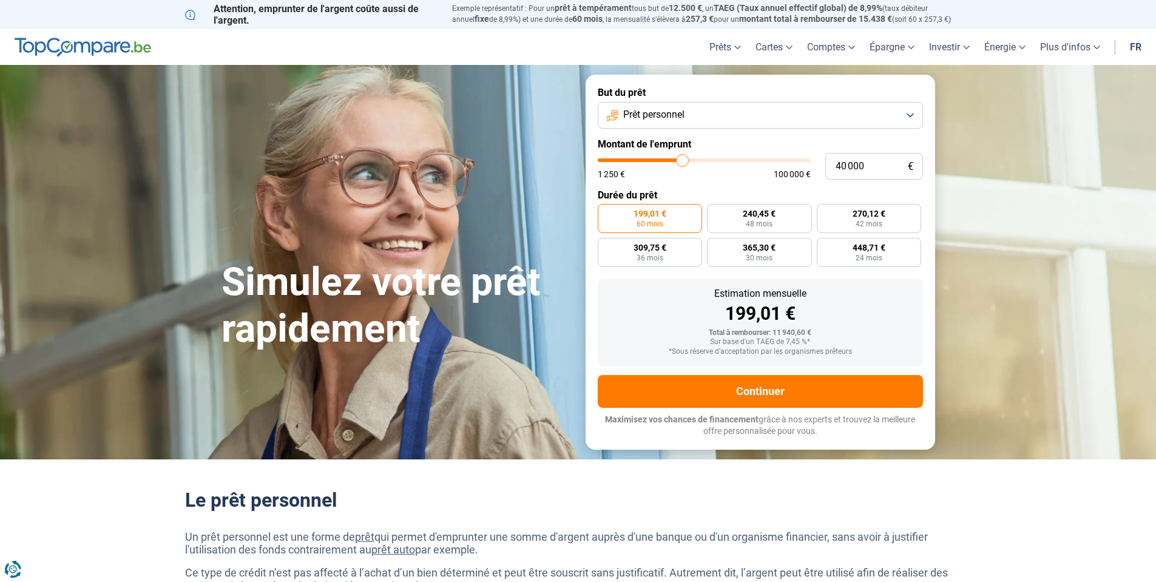
drag, startPoint x: 622, startPoint y: 159, endPoint x: 683, endPoint y: 166, distance: 60.4
type input "40000"
click at [683, 162] on input "range" at bounding box center [704, 160] width 213 height 4
radio input "false"
type input "39 750"
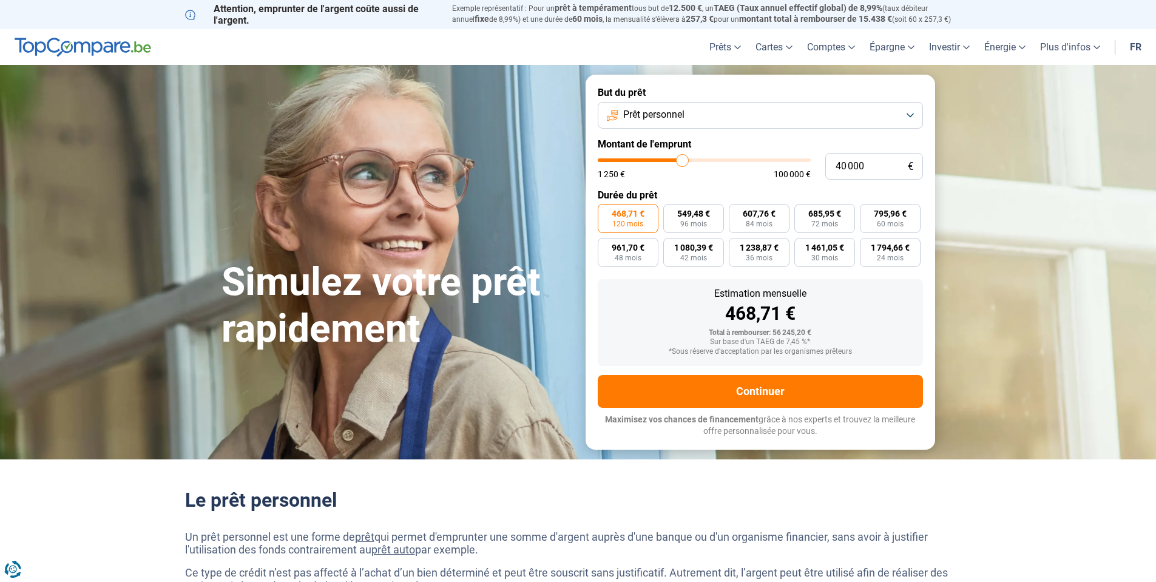
type input "39750"
type input "40 000"
type input "40000"
type input "40 250"
type input "40250"
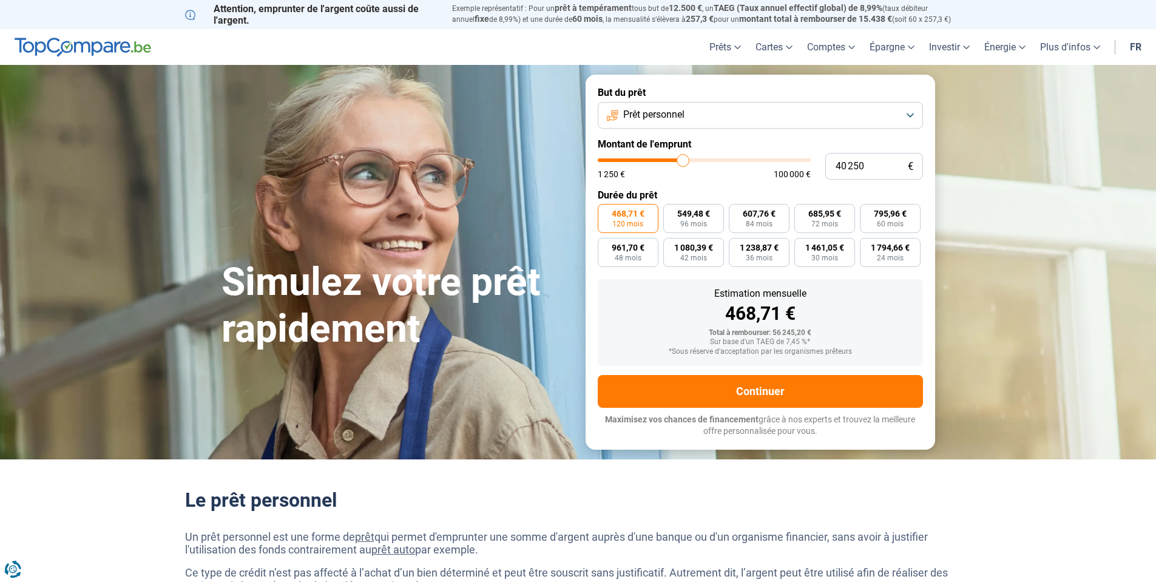
type input "40 750"
type input "40750"
type input "41 000"
type input "41000"
click at [684, 162] on input "range" at bounding box center [704, 160] width 213 height 4
